Goal: Check status: Check status

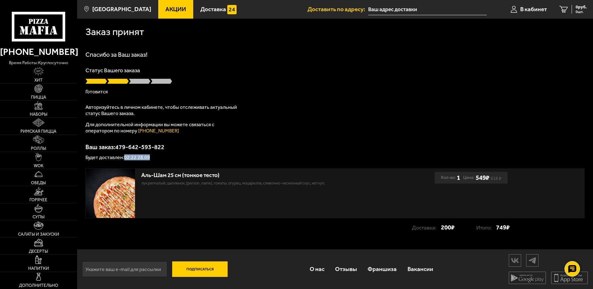
drag, startPoint x: 126, startPoint y: 158, endPoint x: 165, endPoint y: 159, distance: 39.0
click at [165, 159] on p "Будет доставлен: 02:22 28.09" at bounding box center [334, 157] width 499 height 5
click at [166, 157] on p "Будет доставлен: 02:22 28.09" at bounding box center [334, 157] width 499 height 5
click at [202, 151] on div "Ваш заказ: 479-642-593-822 Будет доставлен: 02:22 28.09" at bounding box center [334, 152] width 499 height 16
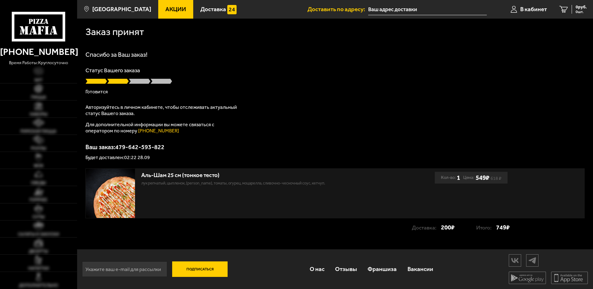
scroll to position [0, 0]
type input "[STREET_ADDRESS][PERSON_NAME]"
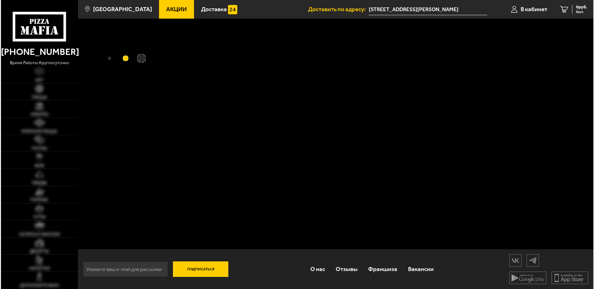
scroll to position [0, 0]
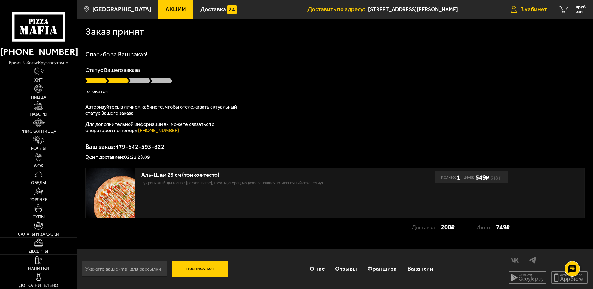
click at [520, 11] on span "В кабинет" at bounding box center [533, 9] width 27 height 6
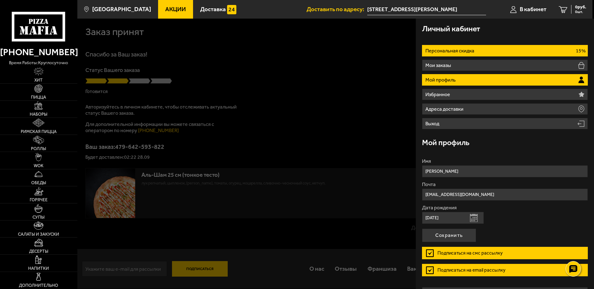
click at [458, 54] on li "Персональная скидка 15%" at bounding box center [505, 50] width 166 height 11
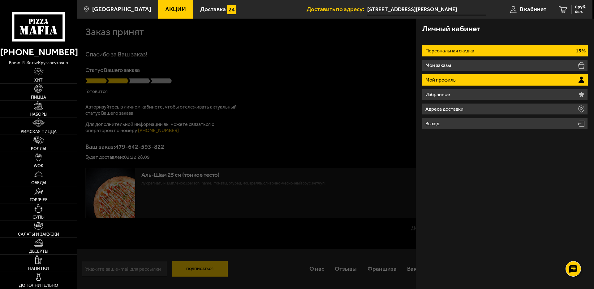
click at [458, 80] on li "Мой профиль" at bounding box center [505, 79] width 166 height 11
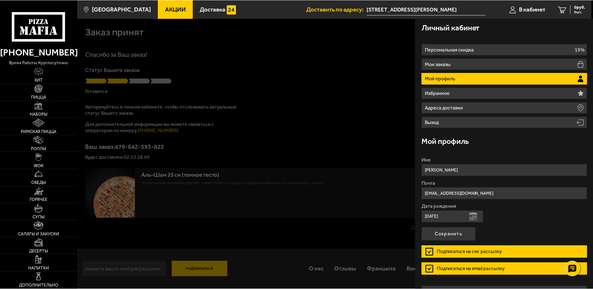
scroll to position [0, 0]
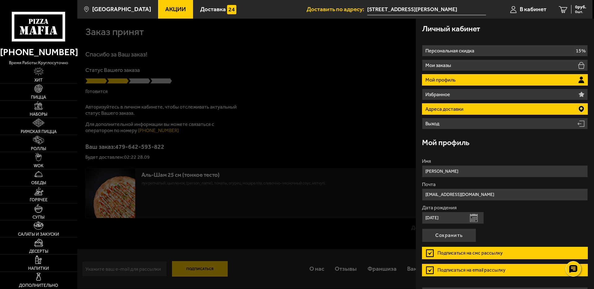
click at [488, 110] on li "Адреса доставки" at bounding box center [505, 108] width 166 height 11
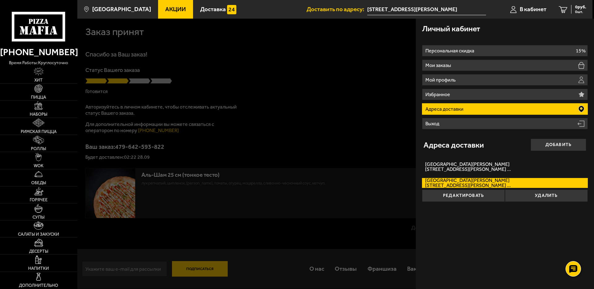
click at [266, 110] on div at bounding box center [374, 163] width 594 height 289
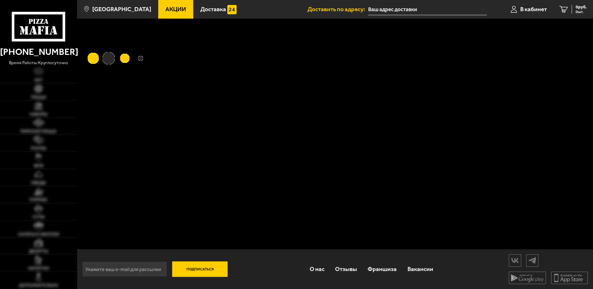
type input "улица Маршала Захарова, 14к2"
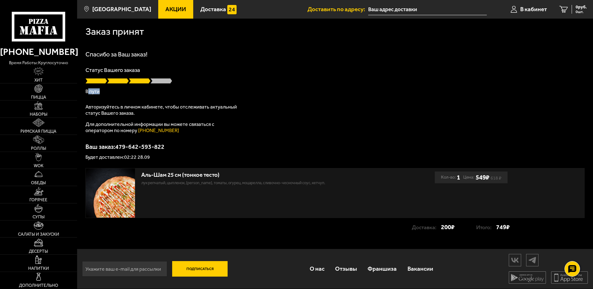
drag, startPoint x: 87, startPoint y: 90, endPoint x: 128, endPoint y: 92, distance: 40.6
click at [128, 92] on p "В пути" at bounding box center [334, 91] width 499 height 5
click at [144, 156] on p "Будет доставлен: 02:22 28.09" at bounding box center [334, 157] width 499 height 5
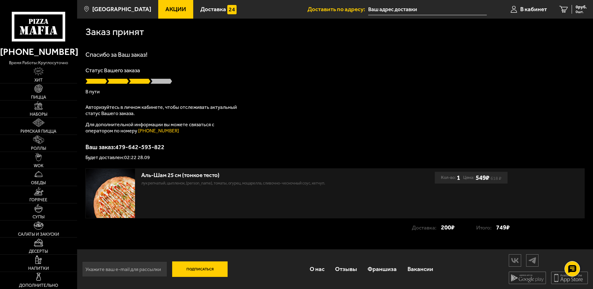
click at [233, 144] on p "Ваш заказ: 479-642-593-822" at bounding box center [334, 147] width 499 height 6
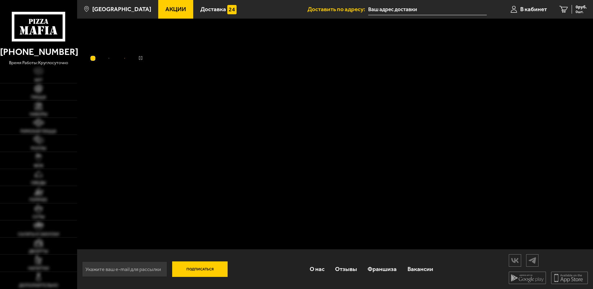
type input "[STREET_ADDRESS][PERSON_NAME]"
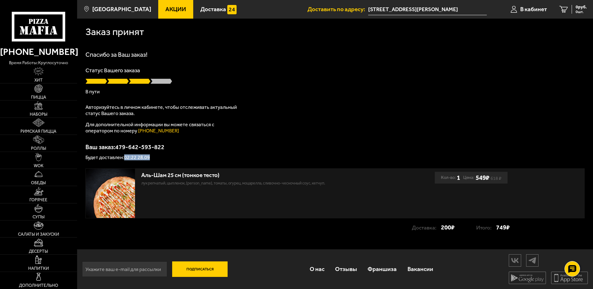
drag, startPoint x: 150, startPoint y: 156, endPoint x: 124, endPoint y: 158, distance: 26.4
click at [124, 158] on p "Будет доставлен: 02:22 28.09" at bounding box center [334, 157] width 499 height 5
click at [154, 157] on p "Будет доставлен: 02:22 28.09" at bounding box center [334, 157] width 499 height 5
click at [150, 158] on p "Будет доставлен: 02:22 28.09" at bounding box center [334, 157] width 499 height 5
drag, startPoint x: 150, startPoint y: 158, endPoint x: 160, endPoint y: 159, distance: 10.3
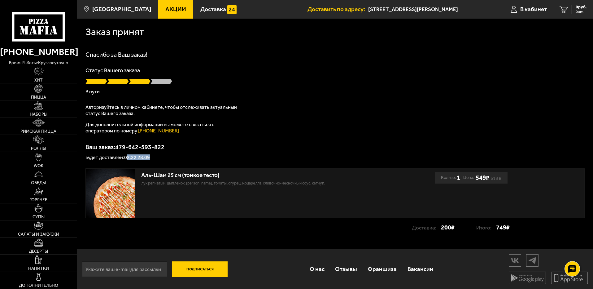
click at [128, 156] on p "Будет доставлен: 02:22 28.09" at bounding box center [334, 157] width 499 height 5
click at [161, 158] on p "Будет доставлен: 02:22 28.09" at bounding box center [334, 157] width 499 height 5
click at [528, 14] on link "В кабинет" at bounding box center [528, 9] width 49 height 19
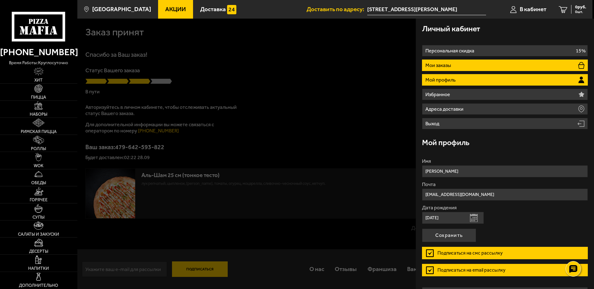
click at [433, 63] on p "Мои заказы" at bounding box center [439, 65] width 27 height 5
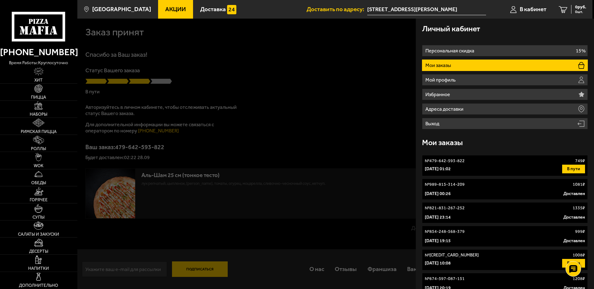
click at [555, 167] on div "[DATE] 01:02 В пути" at bounding box center [505, 168] width 160 height 9
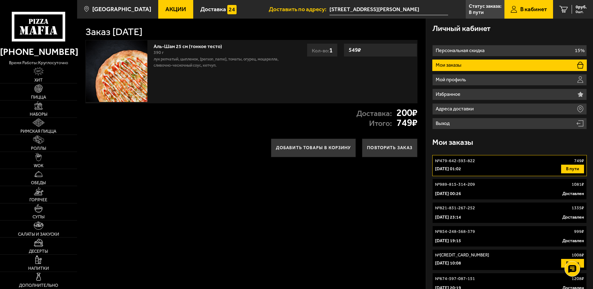
click at [461, 166] on p "[DATE] 01:02" at bounding box center [448, 169] width 26 height 6
click at [566, 171] on button "В пути" at bounding box center [572, 168] width 23 height 9
click at [567, 171] on button "В пути" at bounding box center [572, 168] width 23 height 9
click at [551, 169] on div "[DATE] 01:02 В пути" at bounding box center [509, 168] width 149 height 9
click at [550, 169] on div "[DATE] 01:02 В пути" at bounding box center [509, 168] width 149 height 9
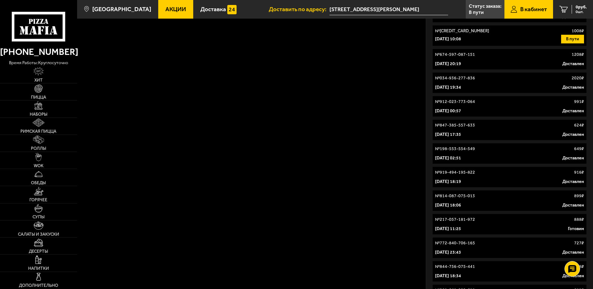
scroll to position [124, 0]
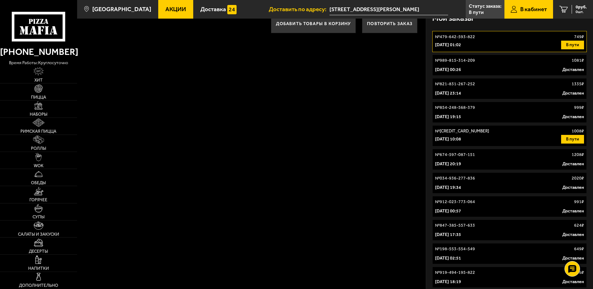
click at [541, 140] on div "[DATE] 10:08 В пути" at bounding box center [509, 139] width 149 height 9
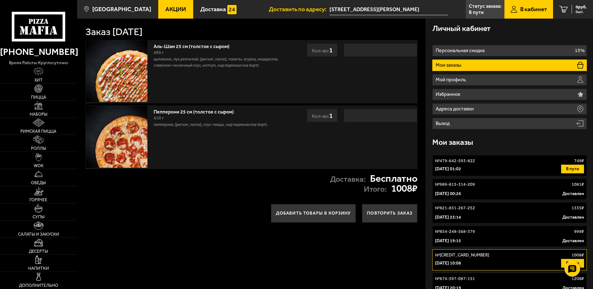
click at [458, 159] on p "№ 479-642-593-822" at bounding box center [455, 161] width 40 height 6
